Goal: Information Seeking & Learning: Learn about a topic

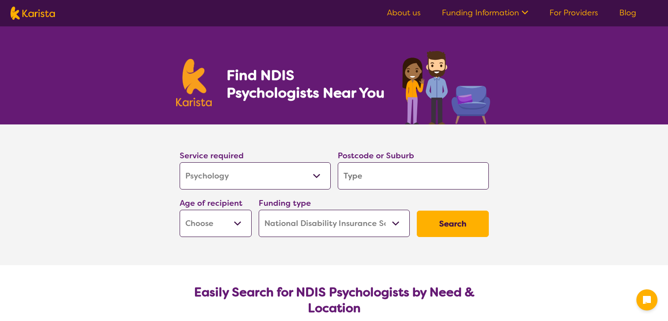
select select "Psychology"
select select "NDIS"
select select "Psychology"
select select "NDIS"
click at [360, 175] on input "search" at bounding box center [413, 175] width 151 height 27
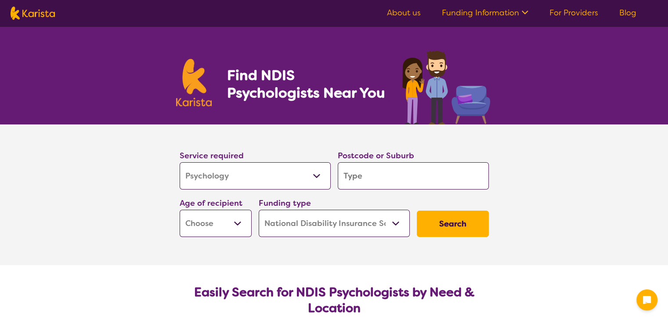
type input "3"
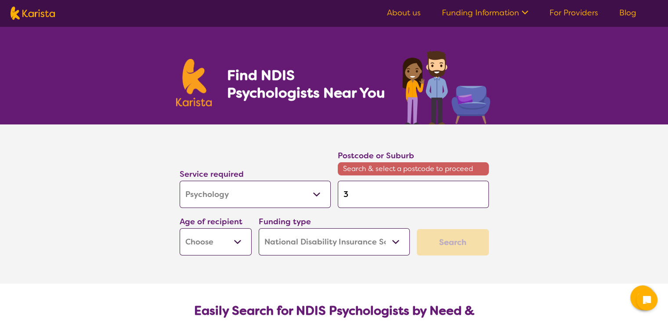
type input "30"
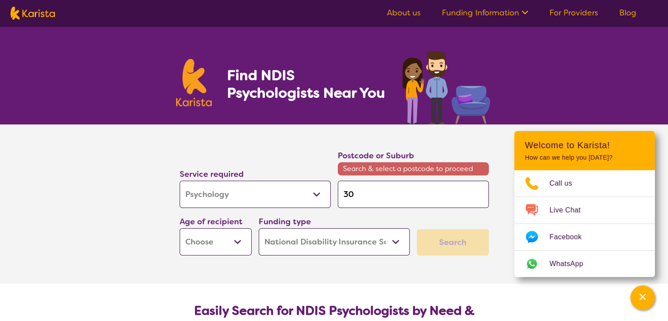
type input "306"
type input "3064"
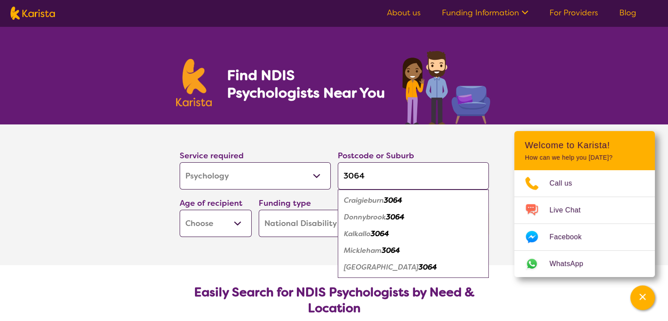
type input "3064"
click at [369, 198] on em "Craigieburn" at bounding box center [364, 199] width 40 height 9
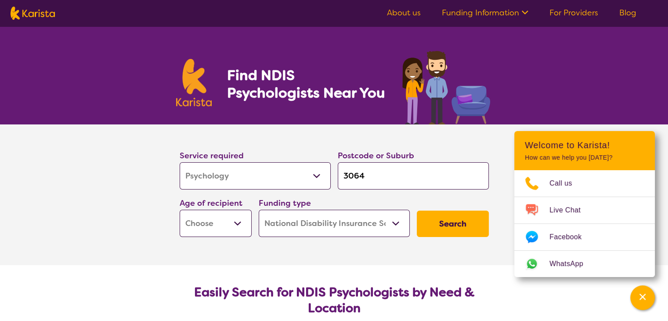
click at [332, 227] on select "Home Care Package (HCP) National Disability Insurance Scheme (NDIS) I don't know" at bounding box center [334, 223] width 151 height 27
select select "i-don-t-know"
click at [259, 210] on select "Home Care Package (HCP) National Disability Insurance Scheme (NDIS) I don't know" at bounding box center [334, 223] width 151 height 27
select select "i-don-t-know"
click at [237, 223] on select "Early Childhood - 0 to 9 Child - 10 to 11 Adolescent - 12 to 17 Adult - 18 to 6…" at bounding box center [216, 223] width 72 height 27
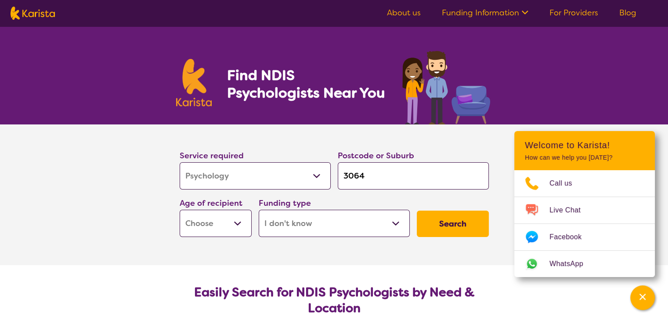
select select "EC"
click at [180, 210] on select "Early Childhood - 0 to 9 Child - 10 to 11 Adolescent - 12 to 17 Adult - 18 to 6…" at bounding box center [216, 223] width 72 height 27
select select "EC"
click at [435, 225] on button "Search" at bounding box center [453, 223] width 72 height 26
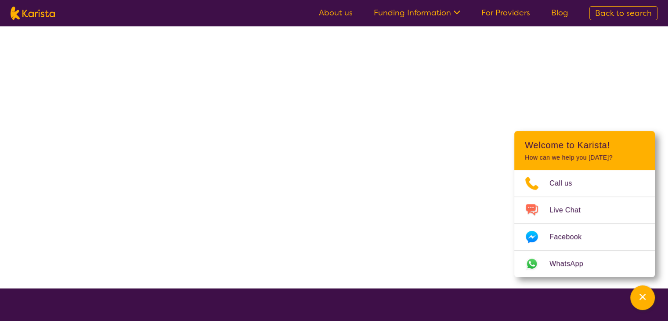
select select "Psychology"
select select "EC"
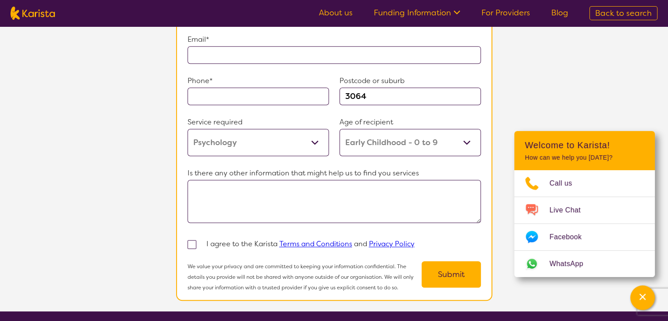
scroll to position [649, 0]
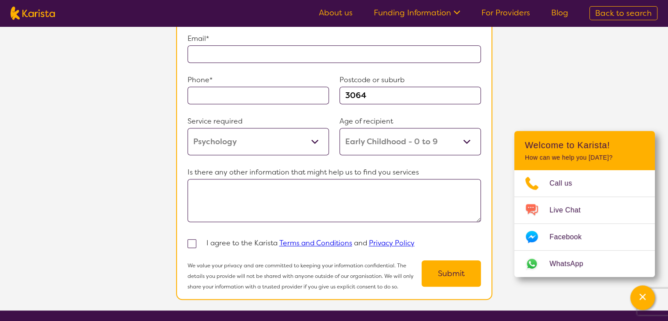
click at [569, 107] on section "Tell us more Our Client Services team are experienced in finding and connecting…" at bounding box center [334, 58] width 668 height 504
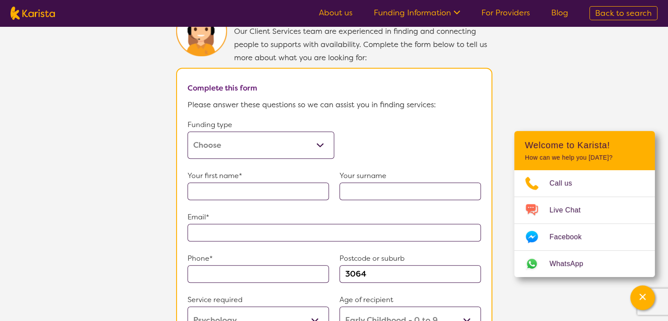
scroll to position [472, 0]
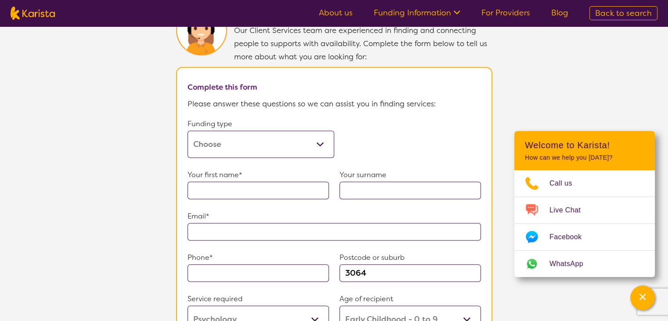
click at [252, 135] on select "Home Care Package (HCP) Home Care Package - Level 1 Home Care Package - Level 2…" at bounding box center [261, 143] width 147 height 27
select select "medicare"
click at [188, 130] on select "Home Care Package (HCP) Home Care Package - Level 1 Home Care Package - Level 2…" at bounding box center [261, 143] width 147 height 27
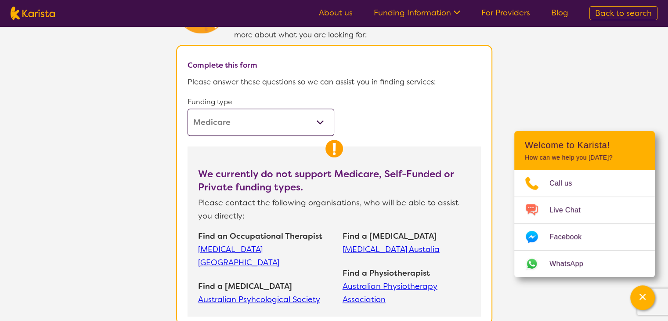
scroll to position [495, 0]
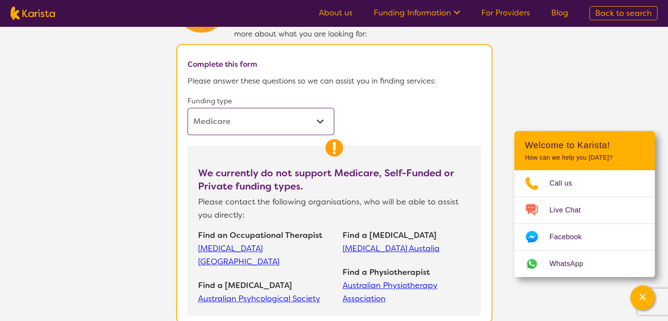
click at [256, 292] on link "Australian Psyhcological Society" at bounding box center [266, 298] width 136 height 13
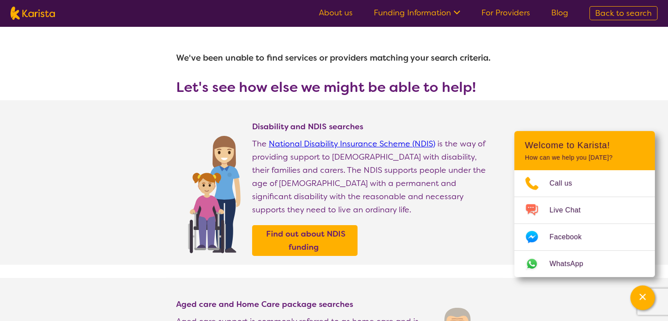
select select "Psychology"
select select "EC"
select select "NDIS"
select select "Psychology"
select select "EC"
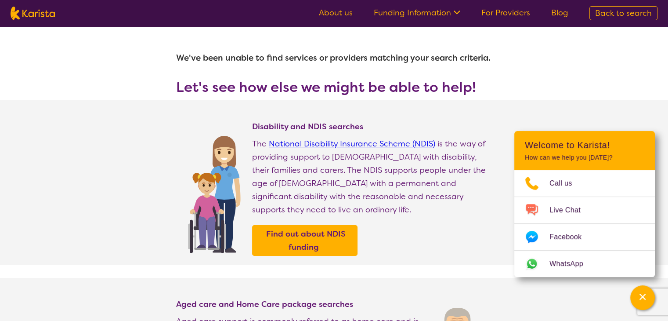
select select "NDIS"
